Goal: Use online tool/utility: Utilize a website feature to perform a specific function

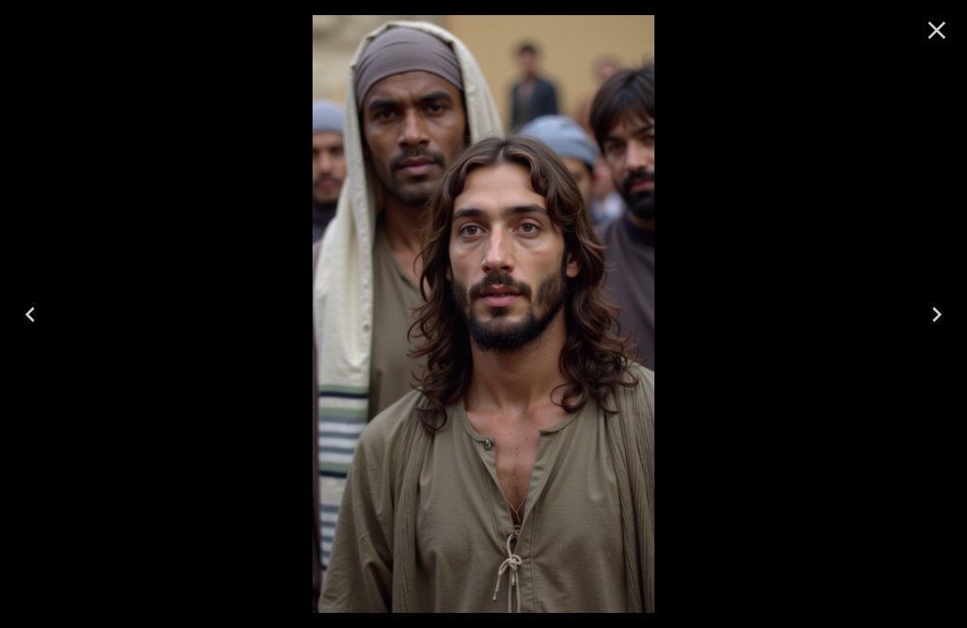
click at [945, 325] on icon "Next" at bounding box center [937, 314] width 30 height 30
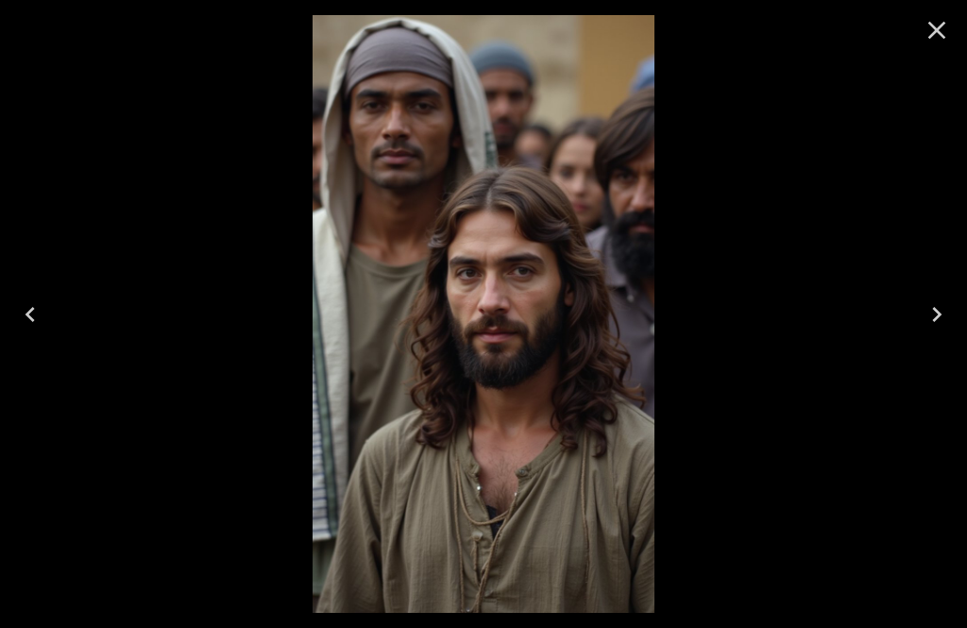
click at [940, 324] on icon "Next" at bounding box center [937, 314] width 30 height 30
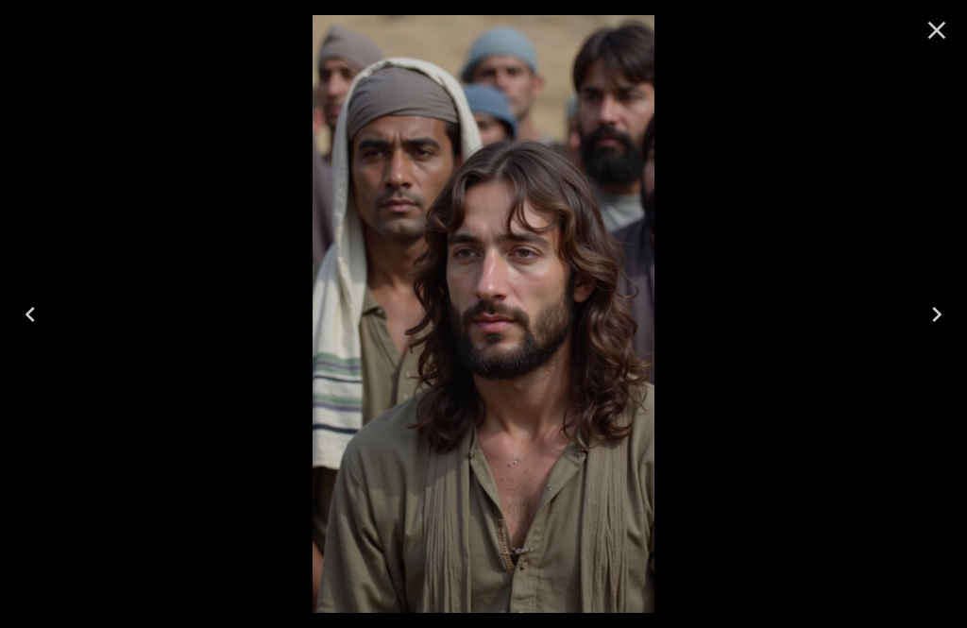
click at [940, 323] on icon "Next" at bounding box center [937, 314] width 30 height 30
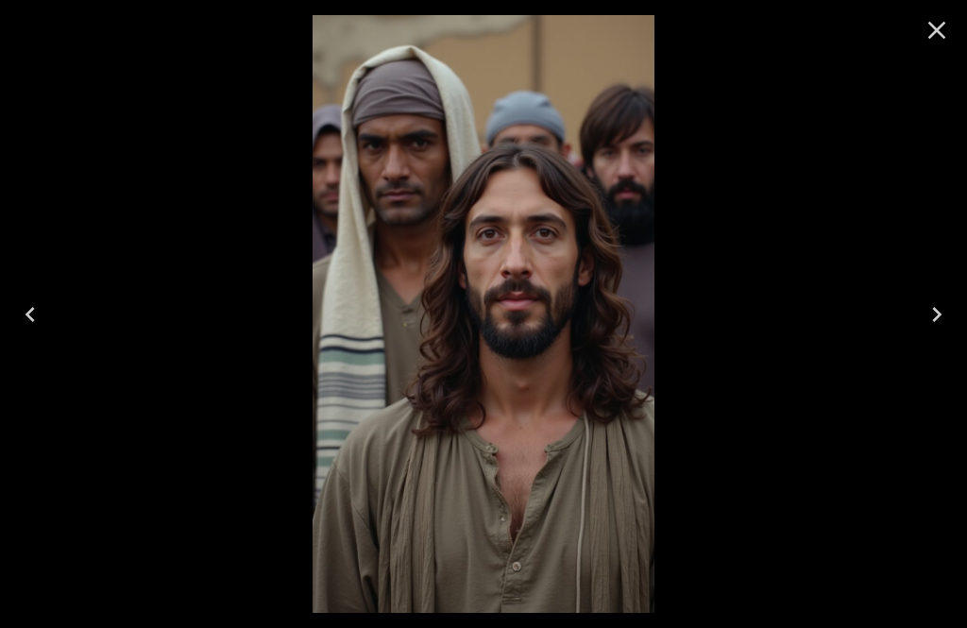
click at [942, 322] on icon "Next" at bounding box center [937, 314] width 30 height 30
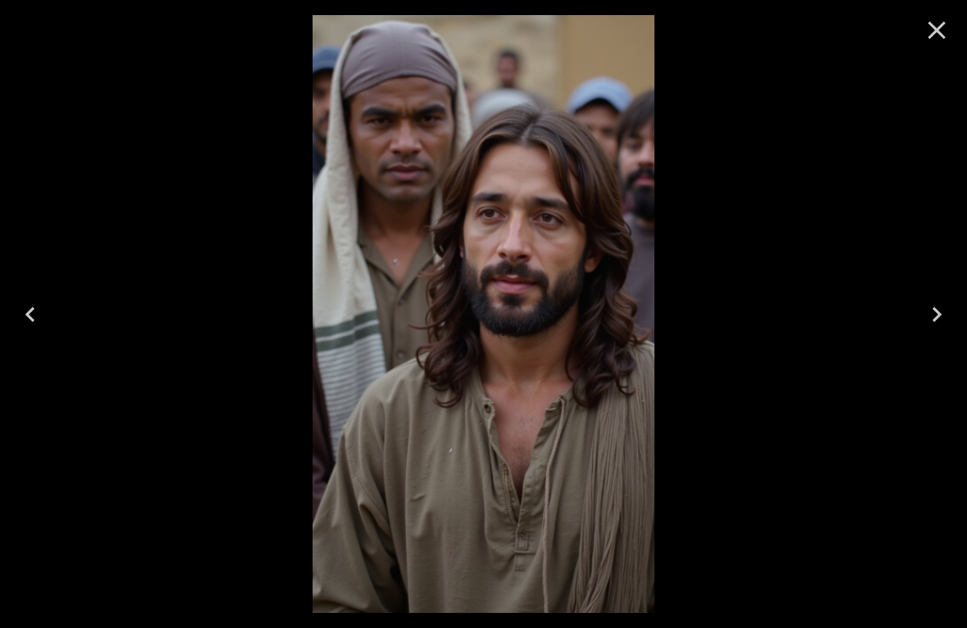
click at [940, 37] on icon "Close" at bounding box center [937, 30] width 30 height 30
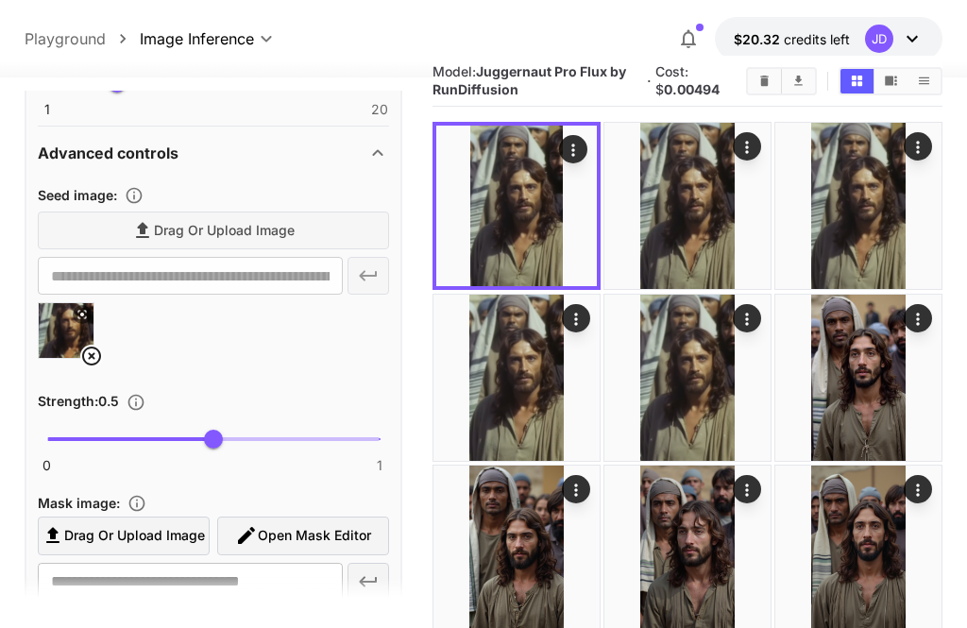
scroll to position [711, 0]
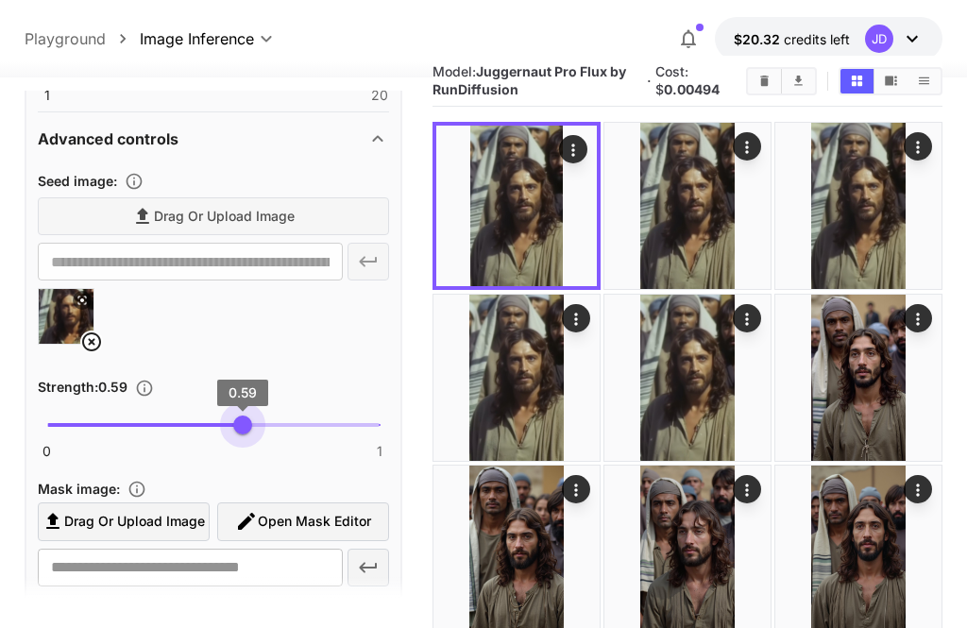
type input "***"
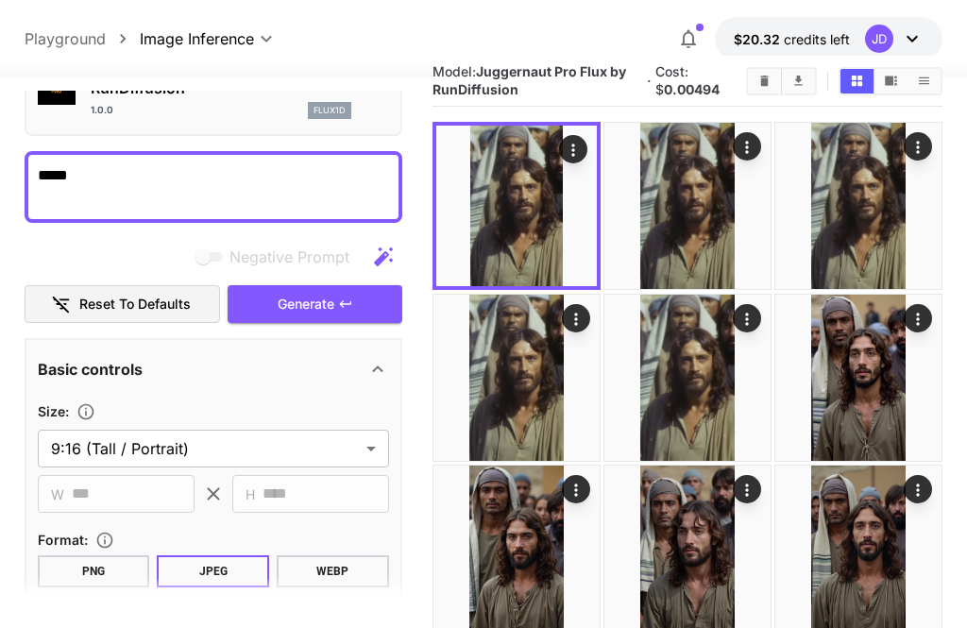
scroll to position [99, 0]
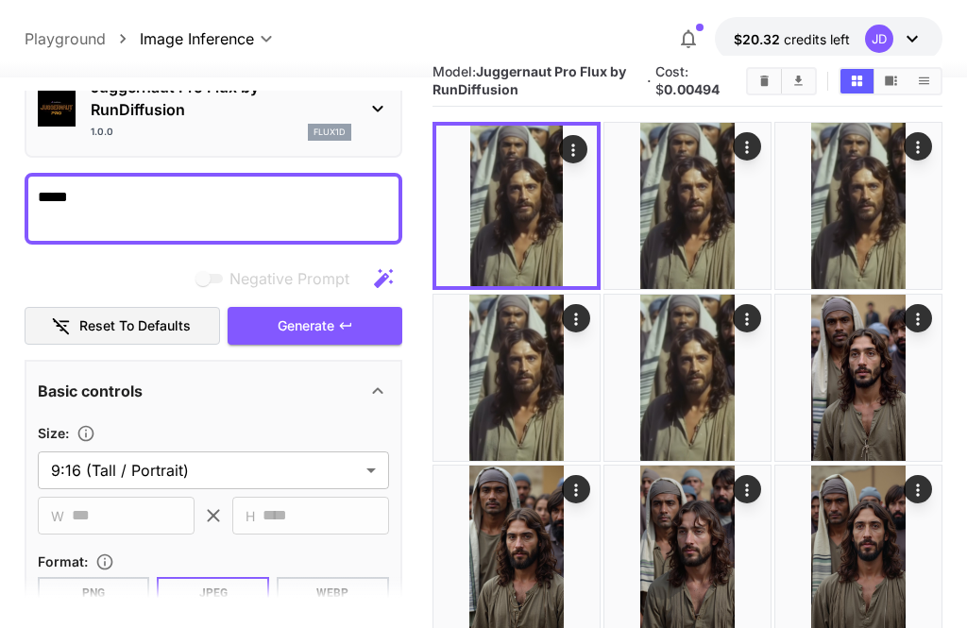
click at [312, 324] on span "Generate" at bounding box center [306, 326] width 57 height 24
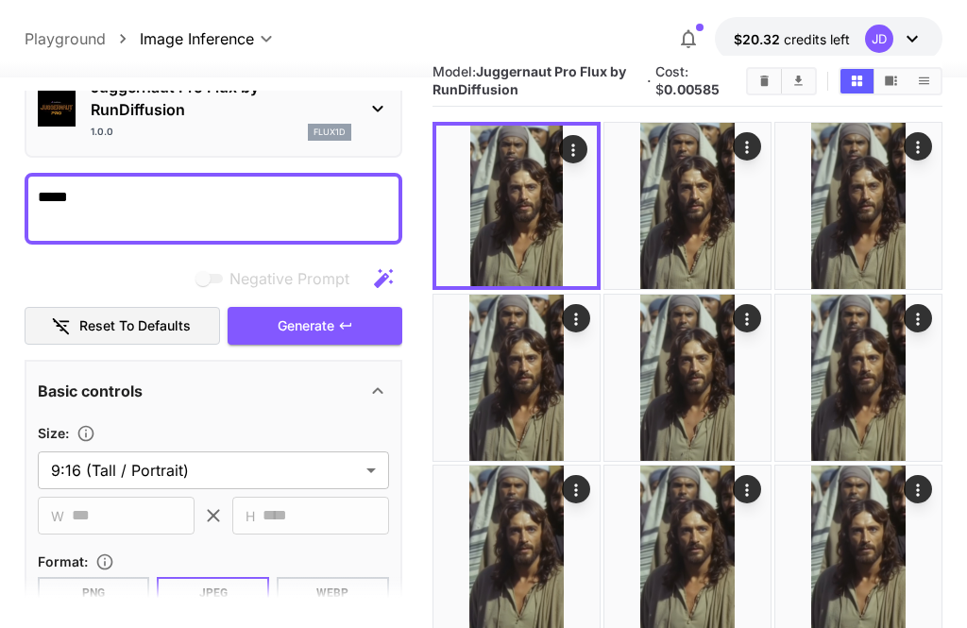
click at [0, 0] on icon "Open in fullscreen" at bounding box center [0, 0] width 0 height 0
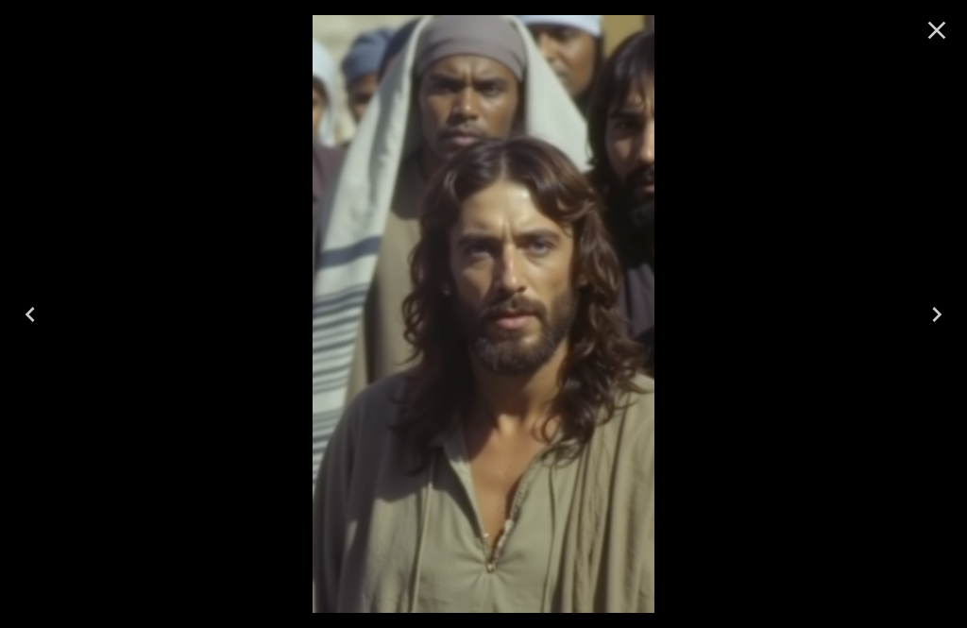
click at [951, 321] on icon "Next" at bounding box center [937, 314] width 30 height 30
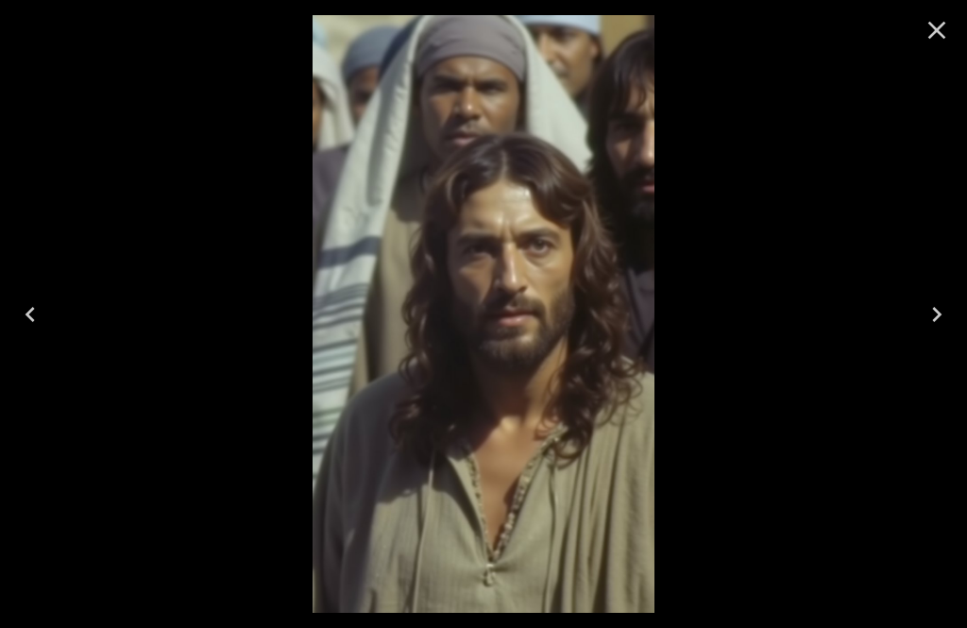
click at [955, 321] on button "Next" at bounding box center [936, 315] width 60 height 76
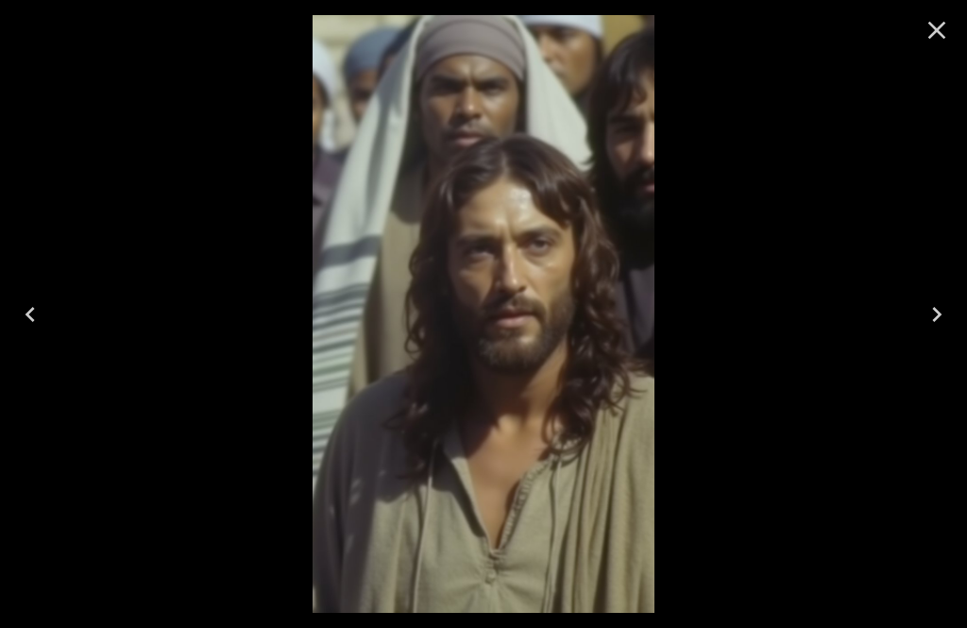
click at [957, 316] on button "Next" at bounding box center [936, 315] width 60 height 76
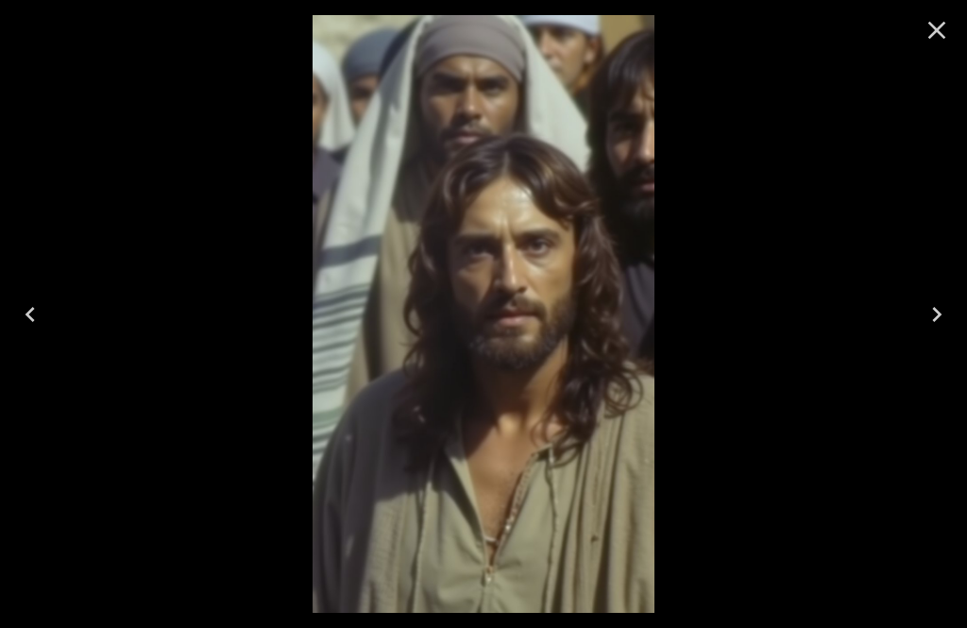
click at [955, 313] on button "Next" at bounding box center [936, 315] width 60 height 76
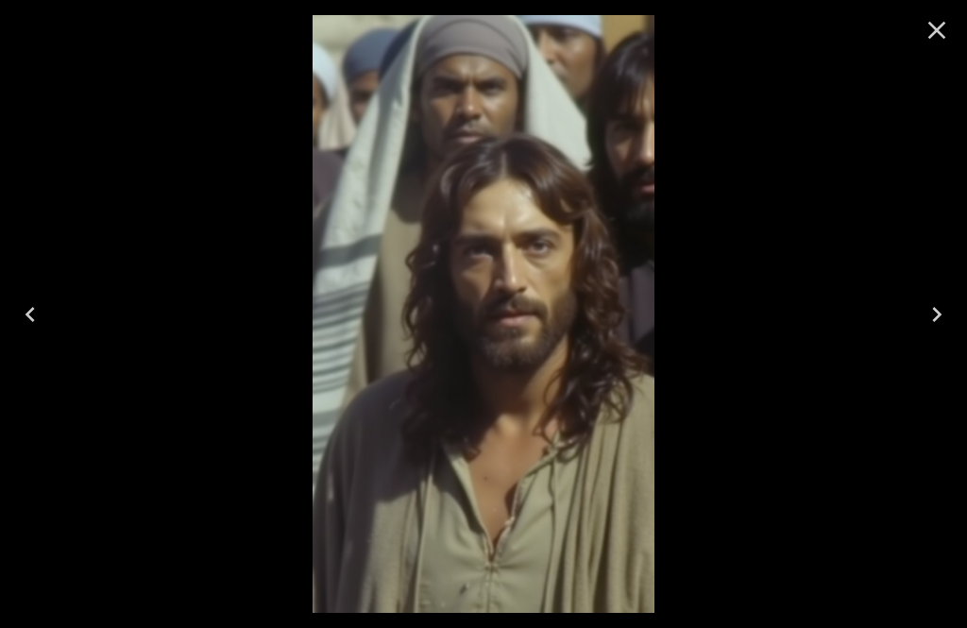
click at [942, 33] on icon "Close" at bounding box center [937, 30] width 30 height 30
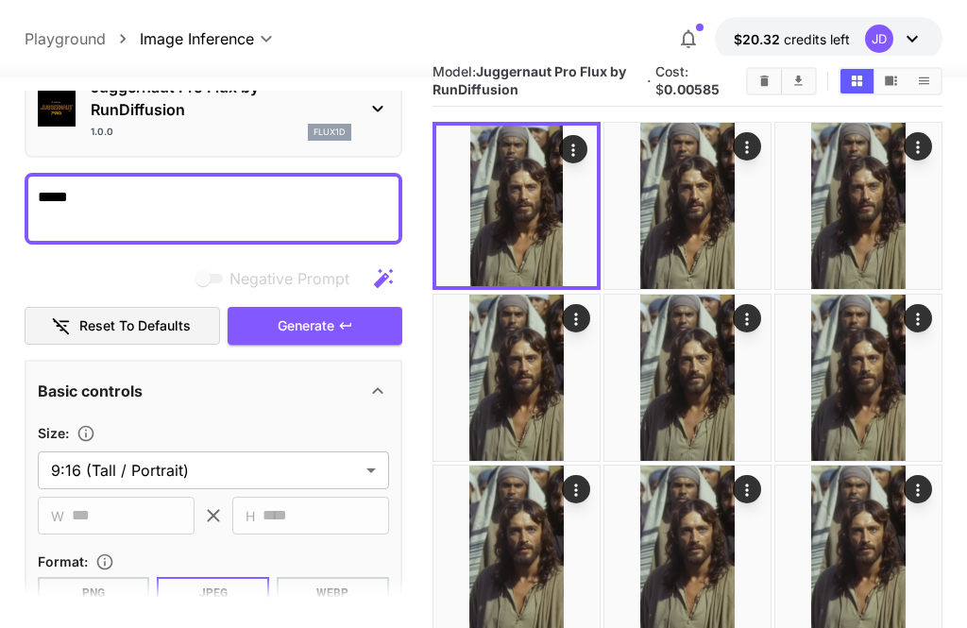
click at [0, 0] on icon "Open in fullscreen" at bounding box center [0, 0] width 0 height 0
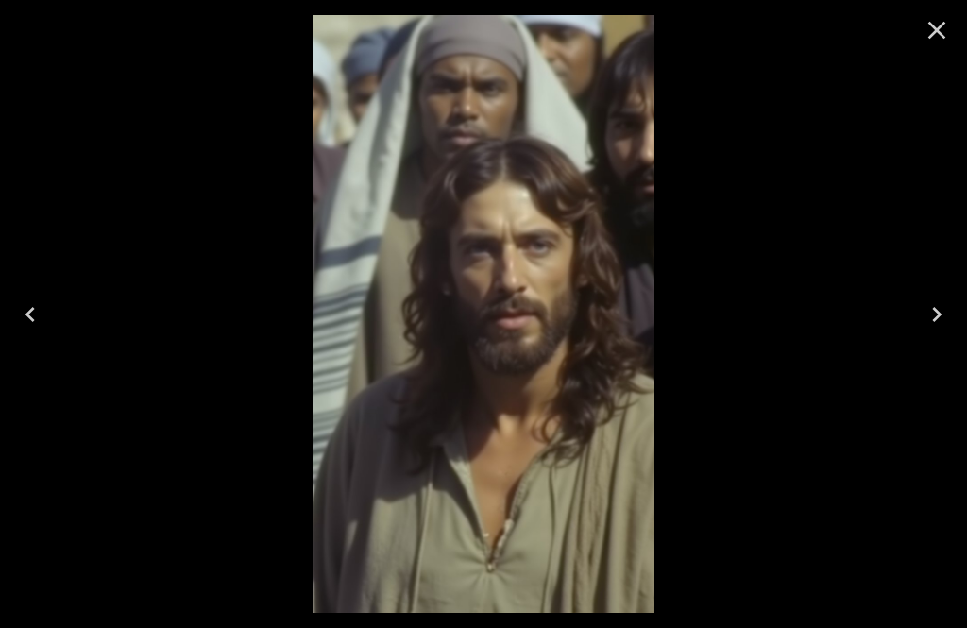
click at [943, 320] on icon "Next" at bounding box center [937, 314] width 30 height 30
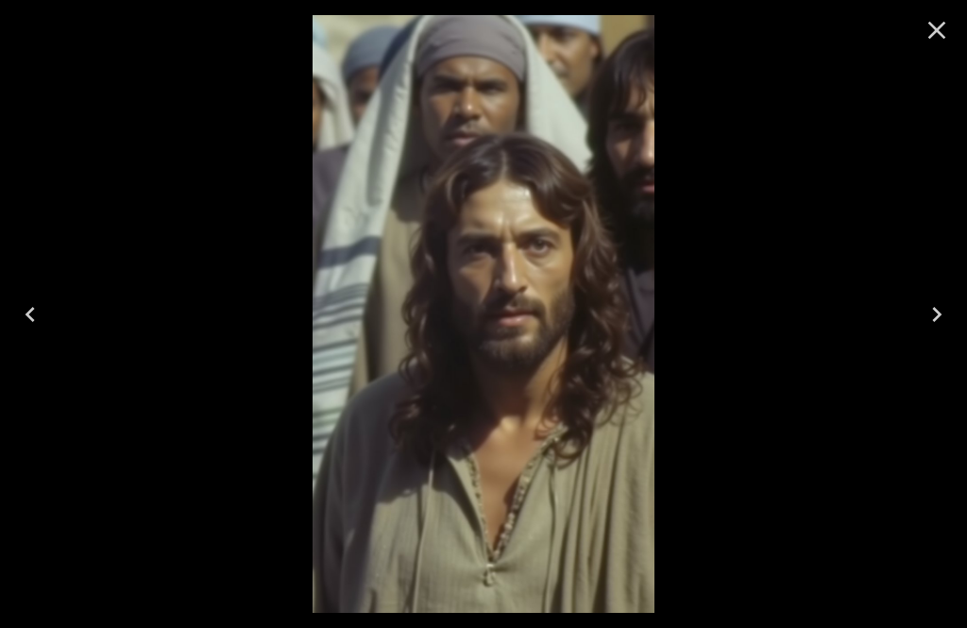
click at [951, 318] on icon "Next" at bounding box center [937, 314] width 30 height 30
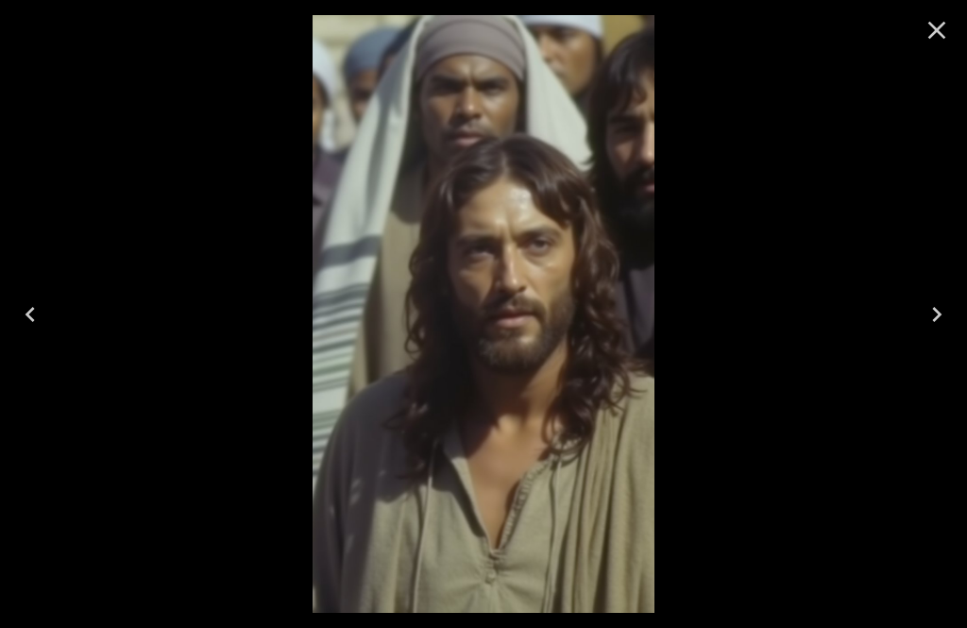
click at [957, 326] on button "Next" at bounding box center [936, 315] width 60 height 76
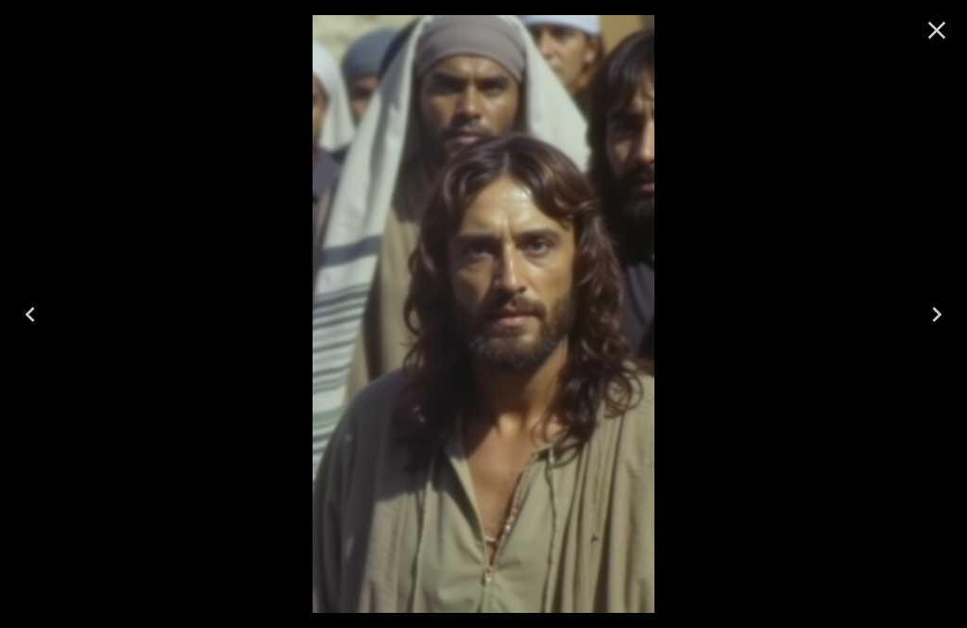
click at [954, 330] on button "Next" at bounding box center [936, 315] width 60 height 76
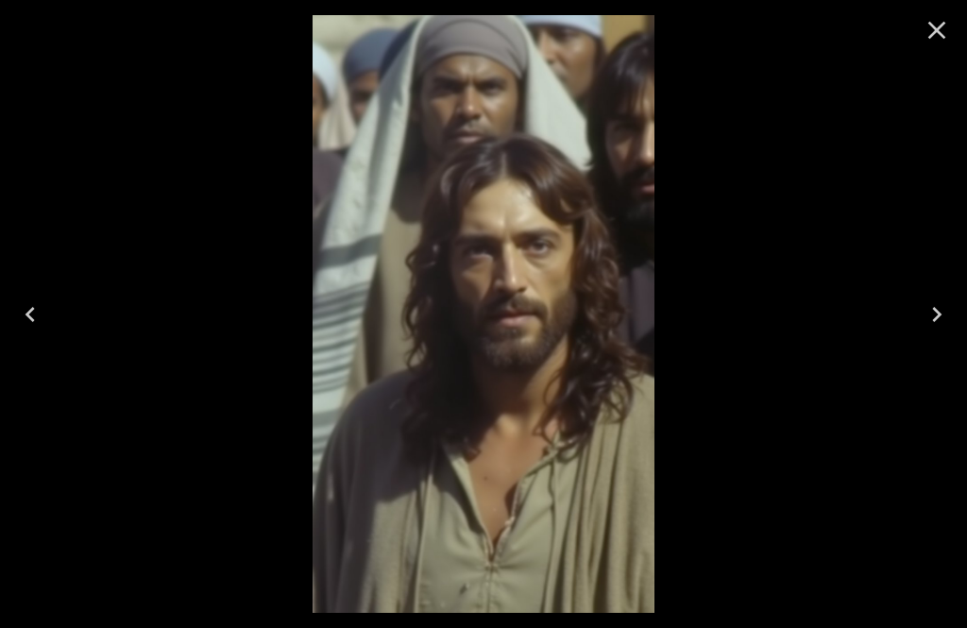
click at [565, 346] on img at bounding box center [484, 314] width 342 height 598
click at [931, 40] on icon "Close" at bounding box center [937, 30] width 30 height 30
